Goal: Information Seeking & Learning: Check status

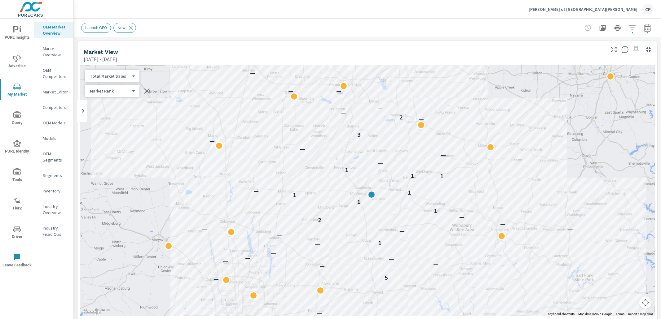
click at [650, 26] on icon "button" at bounding box center [647, 27] width 7 height 7
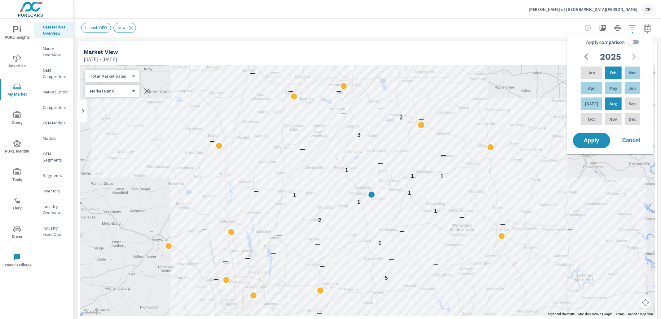
click at [500, 32] on div "Launch GEO New" at bounding box center [324, 28] width 486 height 10
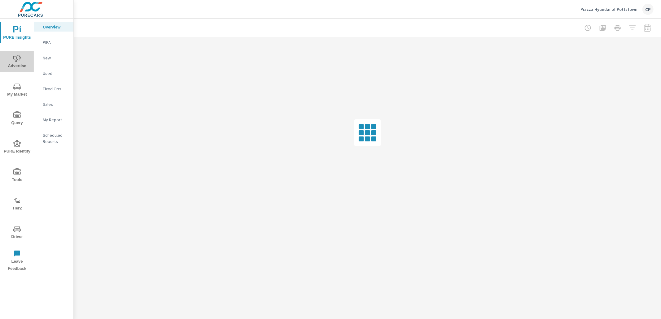
click at [15, 57] on icon "nav menu" at bounding box center [16, 58] width 7 height 7
click at [21, 29] on span "PURE Insights" at bounding box center [17, 33] width 30 height 15
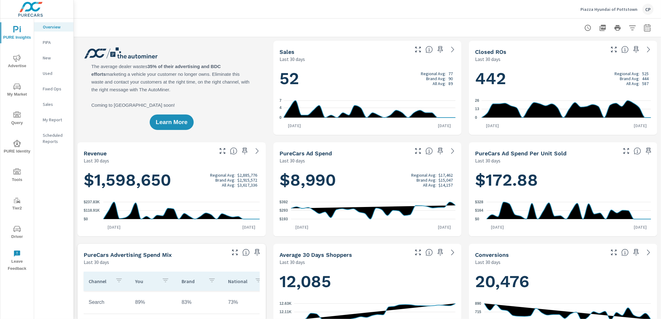
click at [646, 27] on icon "button" at bounding box center [647, 27] width 7 height 7
click at [606, 57] on select "Custom Yesterday Last week Last 7 days Last 14 days Last 30 days Last 45 days L…" at bounding box center [598, 53] width 62 height 12
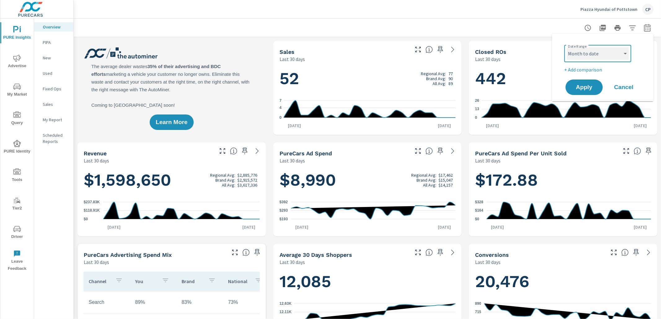
click at [567, 47] on select "Custom Yesterday Last week Last 7 days Last 14 days Last 30 days Last 45 days L…" at bounding box center [598, 53] width 62 height 12
select select "Month to date"
click at [588, 85] on span "Apply" at bounding box center [583, 88] width 25 height 6
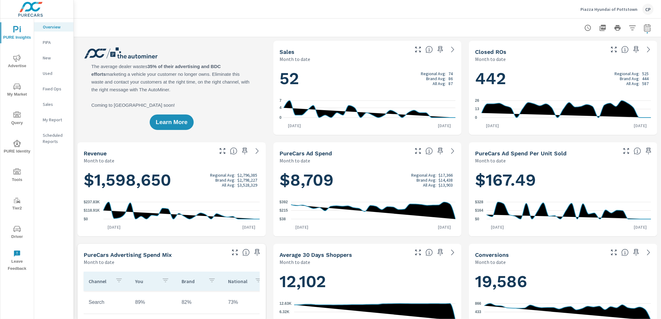
click at [645, 30] on icon "button" at bounding box center [647, 27] width 7 height 7
click at [616, 55] on select "Custom Yesterday Last week Last 7 days Last 14 days Last 30 days Last 45 days L…" at bounding box center [598, 53] width 62 height 12
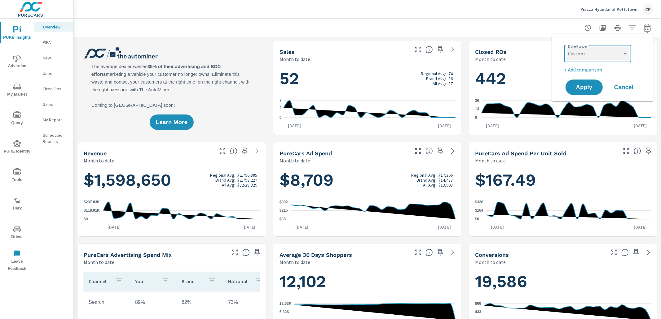
click at [567, 47] on select "Custom Yesterday Last week Last 7 days Last 14 days Last 30 days Last 45 days L…" at bounding box center [598, 53] width 62 height 12
select select "custom"
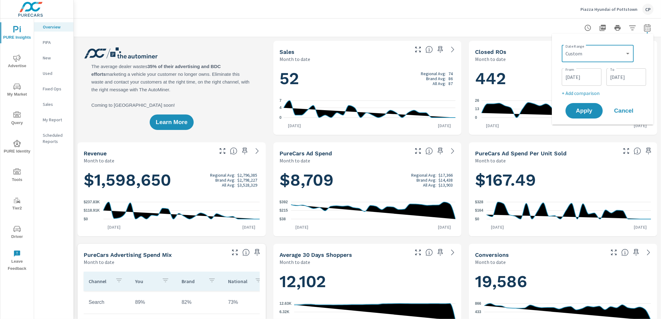
click at [621, 78] on input "09/30/2025" at bounding box center [626, 77] width 35 height 12
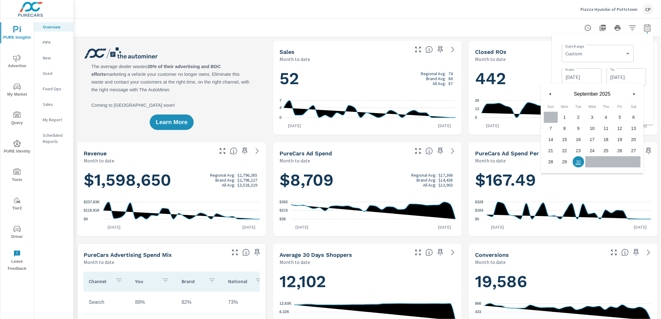
click at [616, 150] on span "26" at bounding box center [620, 151] width 14 height 8
type input "09/26/2025"
click at [638, 59] on div "Date Range Custom Yesterday Last week Last 7 days Last 14 days Last 30 days Las…" at bounding box center [604, 52] width 84 height 21
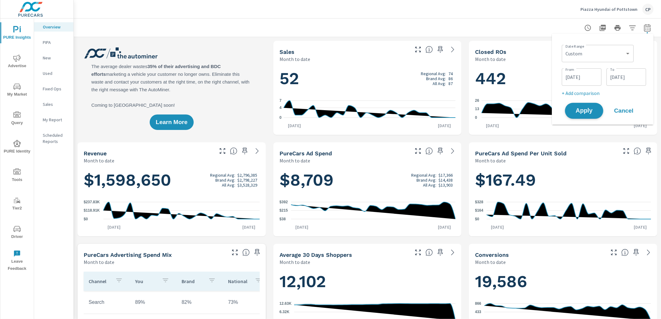
click at [592, 114] on button "Apply" at bounding box center [584, 111] width 38 height 16
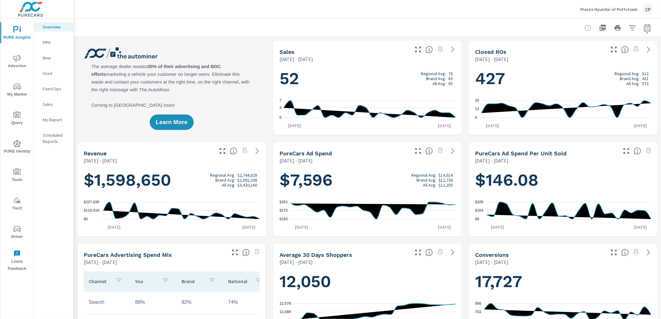
click at [639, 28] on div at bounding box center [618, 28] width 72 height 12
click at [645, 27] on icon "button" at bounding box center [647, 27] width 7 height 7
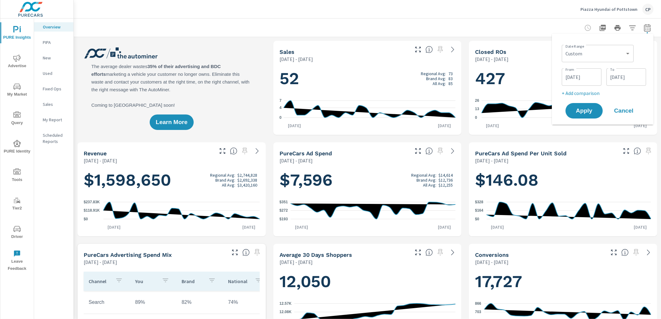
click at [614, 75] on input "09/26/2025" at bounding box center [626, 77] width 35 height 12
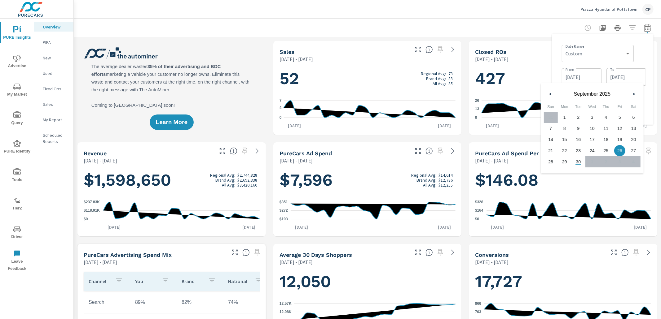
click at [575, 161] on span "30" at bounding box center [578, 162] width 14 height 8
type input "09/30/2025"
drag, startPoint x: 648, startPoint y: 93, endPoint x: 645, endPoint y: 100, distance: 7.7
click at [648, 94] on div "Date Range Custom Yesterday Last week Last 7 days Last 14 days Last 30 days Las…" at bounding box center [603, 79] width 92 height 81
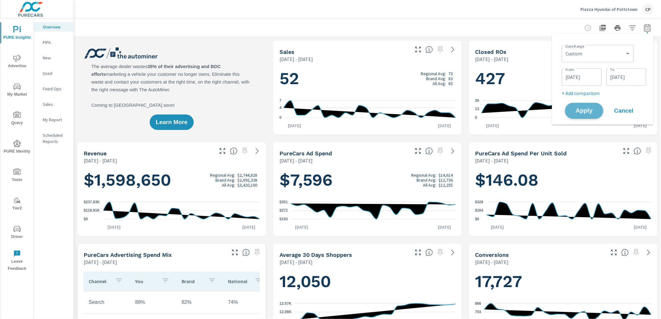
click at [591, 111] on span "Apply" at bounding box center [583, 111] width 25 height 6
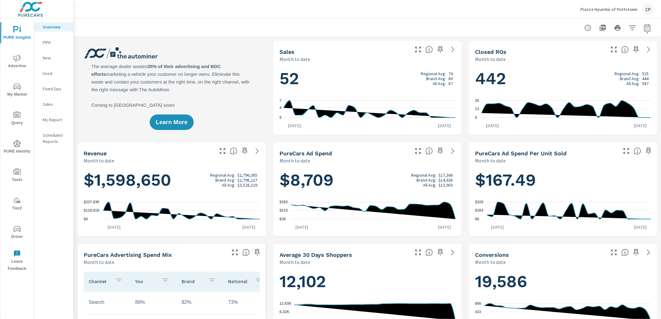
click at [23, 61] on span "Advertise" at bounding box center [17, 62] width 30 height 15
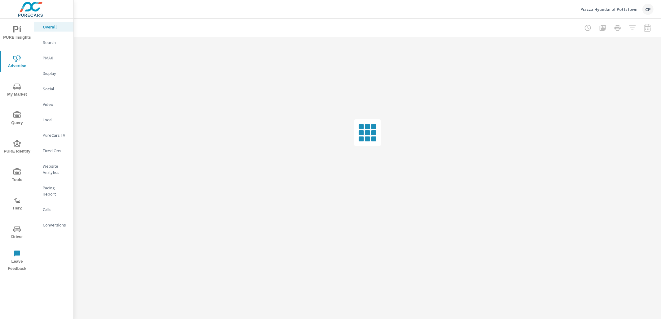
click at [54, 58] on p "PMAX" at bounding box center [56, 58] width 26 height 6
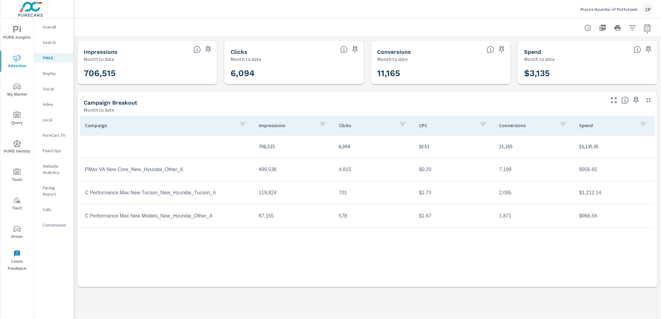
click at [18, 86] on icon "nav menu" at bounding box center [16, 86] width 7 height 7
